Goal: Transaction & Acquisition: Download file/media

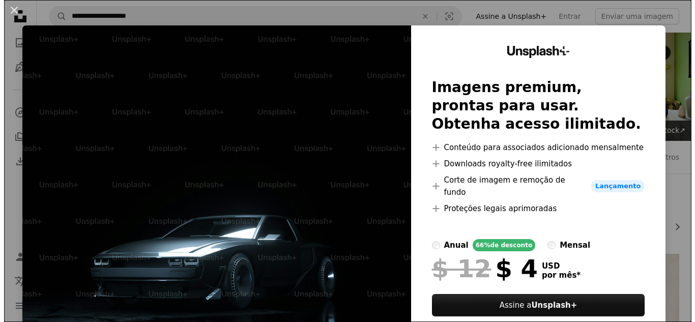
scroll to position [753, 0]
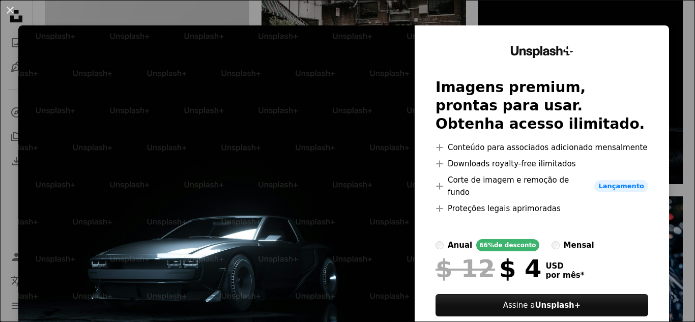
click at [649, 42] on div "Unsplash+ Imagens premium, prontas para usar. Obtenha acesso ilimitado. A plus …" at bounding box center [542, 197] width 254 height 344
click at [662, 22] on div "An X shape Unsplash+ Imagens premium, prontas para usar. Obtenha acesso ilimita…" at bounding box center [347, 161] width 695 height 322
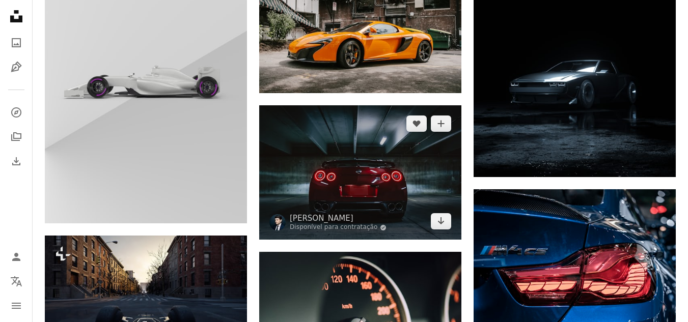
click at [402, 188] on img at bounding box center [360, 172] width 202 height 134
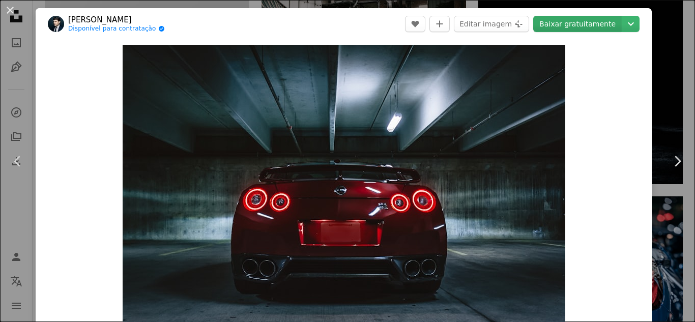
click at [590, 27] on link "Baixar gratuitamente" at bounding box center [577, 24] width 89 height 16
